Goal: Navigation & Orientation: Find specific page/section

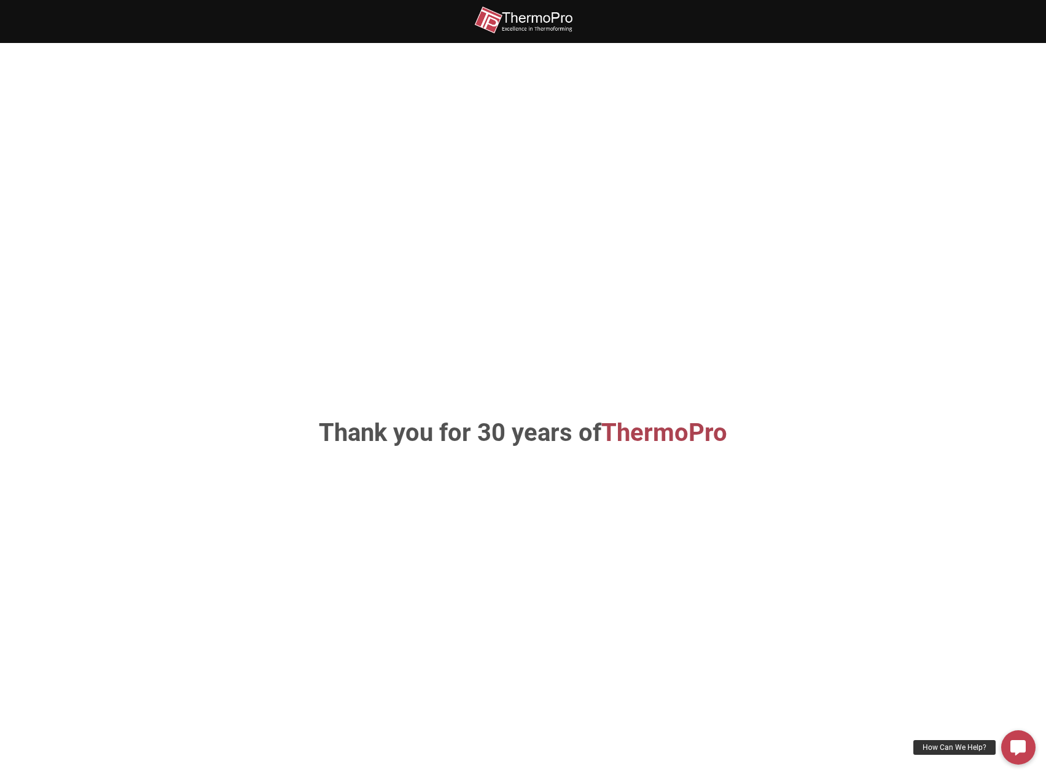
click at [561, 21] on img at bounding box center [523, 20] width 98 height 28
click at [519, 25] on img at bounding box center [523, 20] width 98 height 28
